Goal: Learn about a topic: Learn about a topic

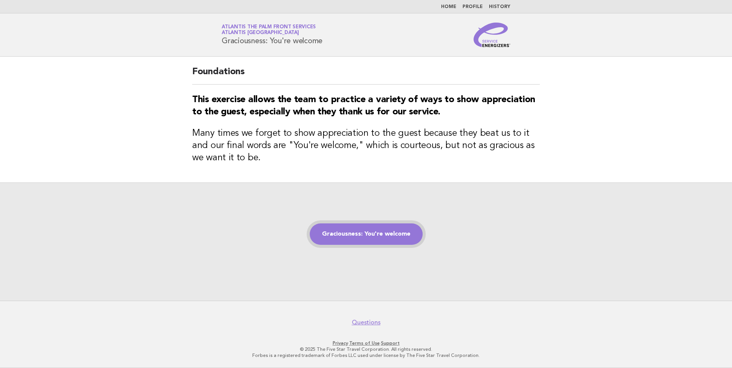
click at [389, 232] on link "Graciousness: You're welcome" at bounding box center [366, 234] width 113 height 21
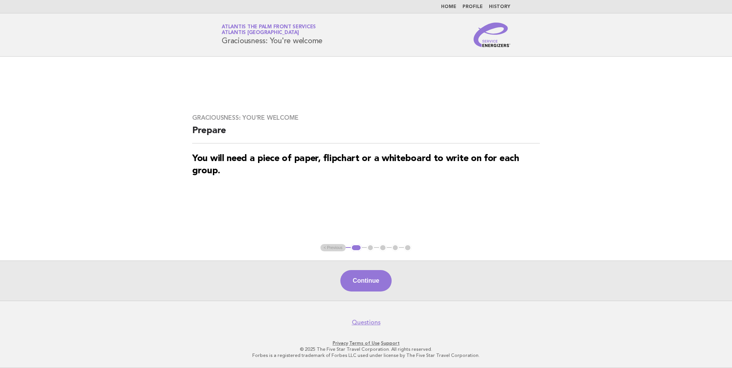
click at [376, 282] on button "Continue" at bounding box center [365, 280] width 51 height 21
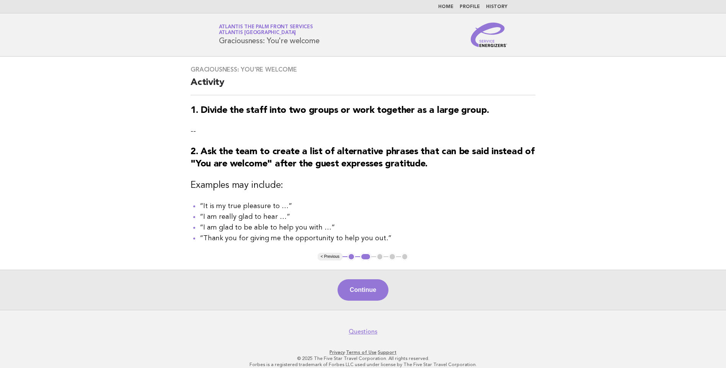
click at [366, 295] on button "Continue" at bounding box center [363, 290] width 51 height 21
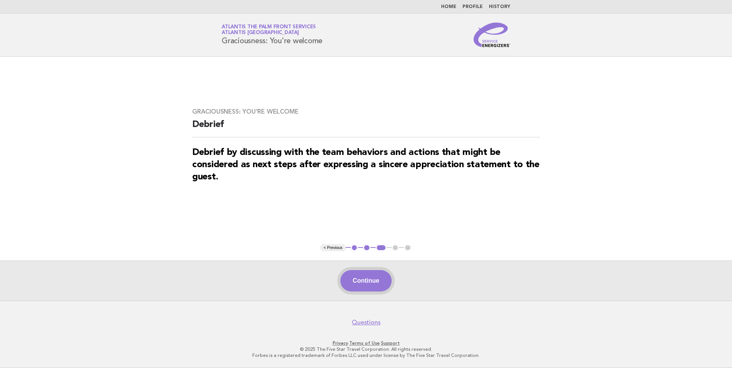
click at [369, 283] on button "Continue" at bounding box center [365, 280] width 51 height 21
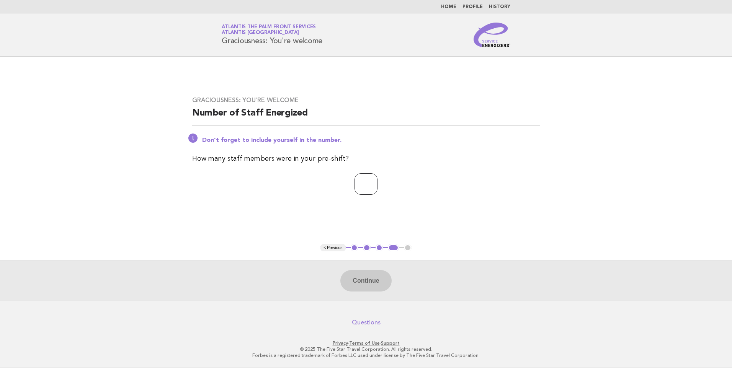
click at [355, 186] on input "number" at bounding box center [366, 183] width 23 height 21
type input "*"
click at [371, 280] on button "Continue" at bounding box center [365, 280] width 51 height 21
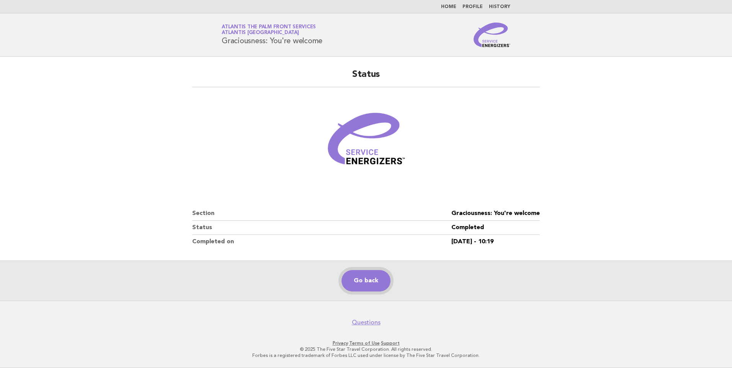
click at [363, 281] on link "Go back" at bounding box center [366, 280] width 49 height 21
